Goal: Browse casually

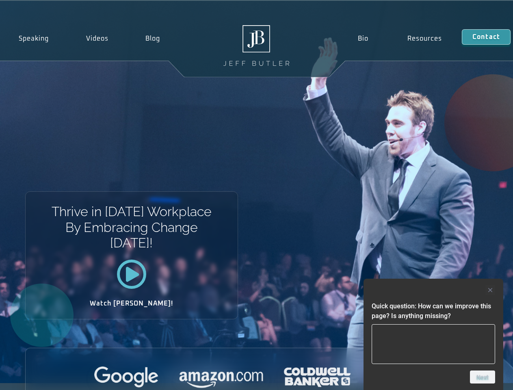
click at [256, 195] on div "Thrive in [DATE] Workplace By Embracing Change [DATE]! Watch [PERSON_NAME]!" at bounding box center [256, 192] width 513 height 382
click at [433, 290] on div at bounding box center [432, 290] width 123 height 10
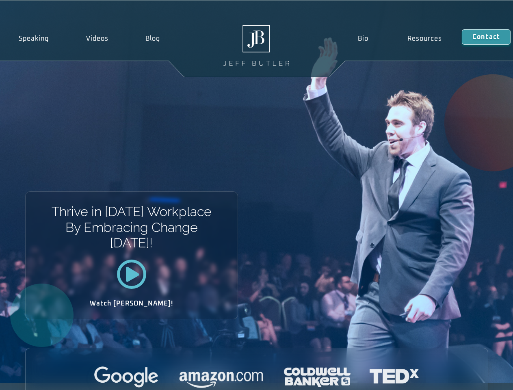
click at [482, 377] on div at bounding box center [257, 377] width 462 height 22
